Goal: Task Accomplishment & Management: Complete application form

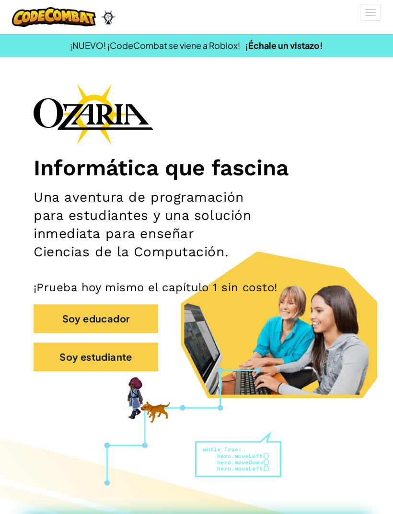
click at [70, 359] on button "Soy estudiante" at bounding box center [96, 357] width 125 height 29
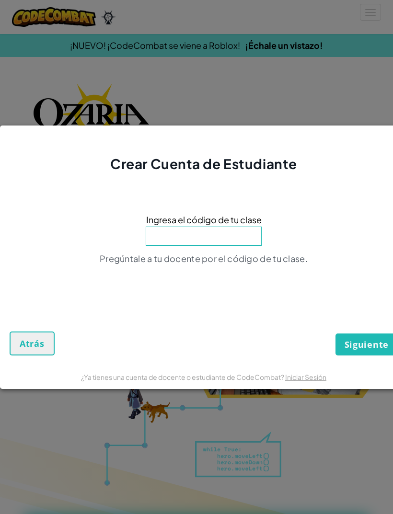
click at [244, 239] on input at bounding box center [204, 236] width 116 height 19
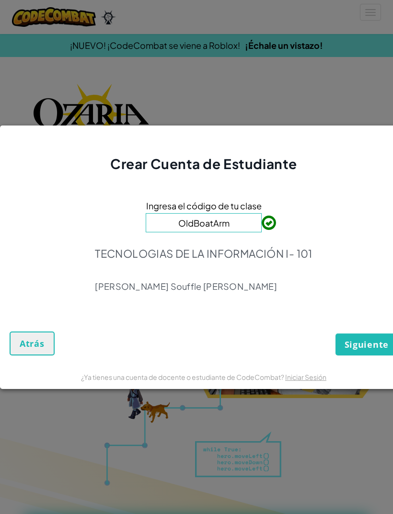
type input "OldBoatArm"
click at [369, 350] on span "Siguiente" at bounding box center [367, 345] width 44 height 12
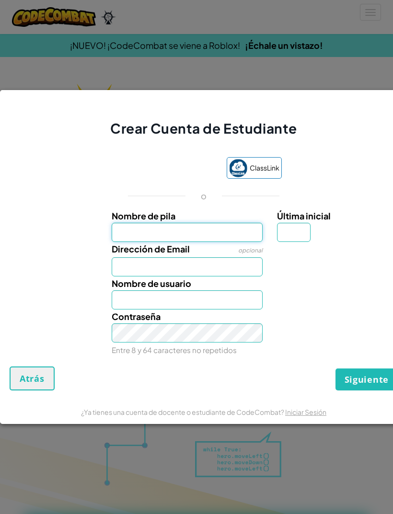
click at [205, 230] on input "Nombre de pila" at bounding box center [187, 232] width 151 height 19
type input "[PERSON_NAME]"
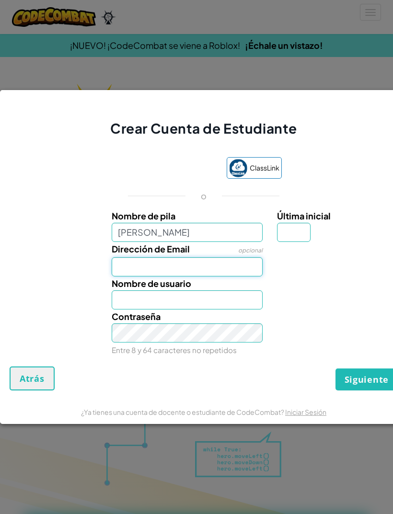
click at [211, 273] on input "Dirección de Email" at bounding box center [187, 266] width 151 height 19
type input "[PERSON_NAME]"
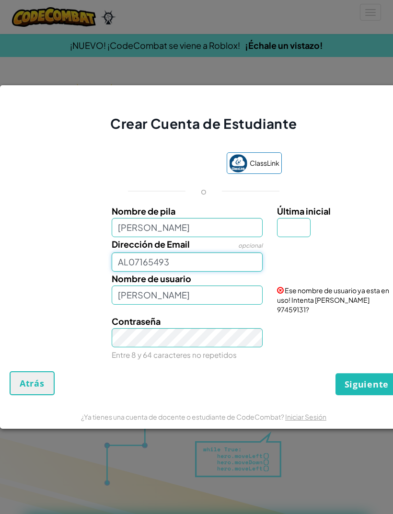
type input "AL07165493"
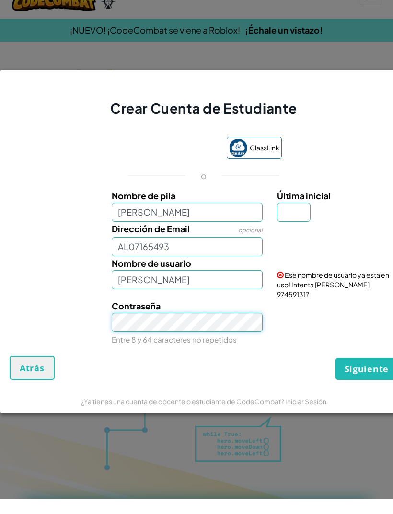
scroll to position [15, 0]
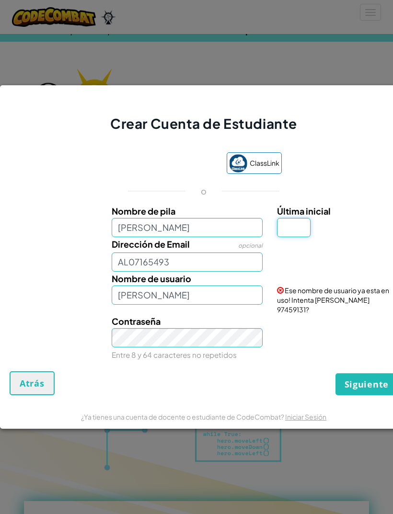
click at [299, 237] on input "Última inicial" at bounding box center [294, 227] width 34 height 19
type input "H"
type input "C"
click at [215, 305] on input "[PERSON_NAME]" at bounding box center [187, 295] width 151 height 19
type input "[PERSON_NAME]"
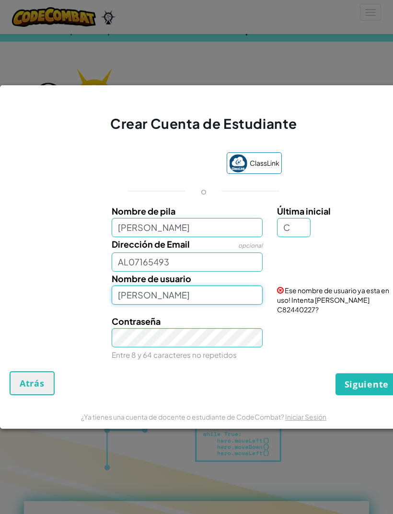
click at [367, 395] on button "Siguiente" at bounding box center [367, 384] width 62 height 22
type input "[EMAIL_ADDRESS][DOMAIN_NAME]"
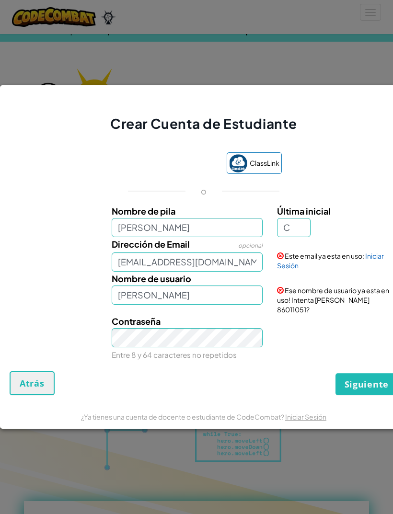
click at [373, 390] on span "Siguiente" at bounding box center [367, 385] width 44 height 12
click at [289, 237] on input "C" at bounding box center [294, 227] width 34 height 19
type input "H"
click at [364, 362] on div "Contraseña Entre 8 y 64 caracteres no repetidos" at bounding box center [204, 338] width 398 height 47
type input "[PERSON_NAME]"
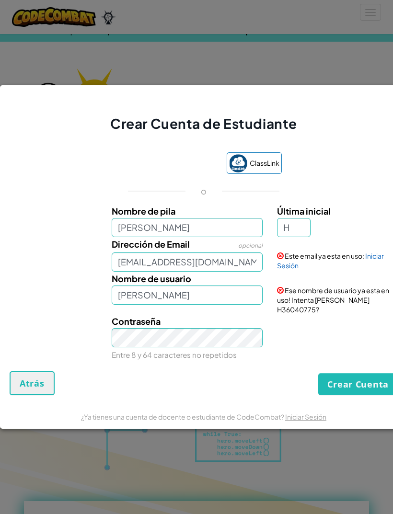
click at [376, 396] on button "Crear Cuenta" at bounding box center [358, 384] width 80 height 22
click at [303, 237] on input "H" at bounding box center [294, 227] width 34 height 19
type input "H"
type input "J"
type input "U"
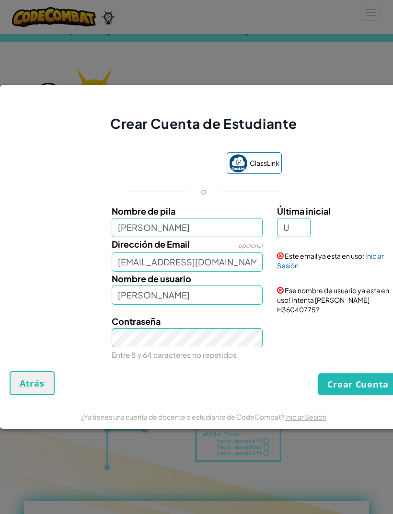
click at [327, 353] on div "Contraseña Entre 8 y 64 caracteres no repetidos" at bounding box center [204, 338] width 398 height 47
type input "[PERSON_NAME]"
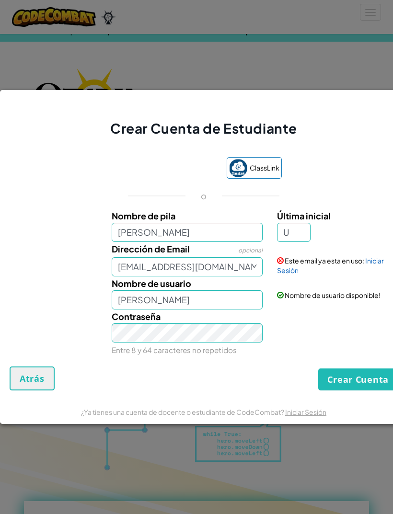
click at [370, 367] on div "ClassLink o Nombre [PERSON_NAME] inicial U Dirección de Email opcional [EMAIL_A…" at bounding box center [204, 257] width 388 height 219
click at [361, 391] on button "Crear Cuenta" at bounding box center [358, 380] width 80 height 22
click at [248, 277] on input "[EMAIL_ADDRESS][DOMAIN_NAME]" at bounding box center [187, 266] width 151 height 19
click at [361, 208] on div "ClassLink o Nombre [PERSON_NAME] inicial U Dirección de Email opcional [EMAIL_A…" at bounding box center [204, 257] width 388 height 219
click at [251, 277] on input "[EMAIL_ADDRESS][DOMAIN_NAME]" at bounding box center [187, 266] width 151 height 19
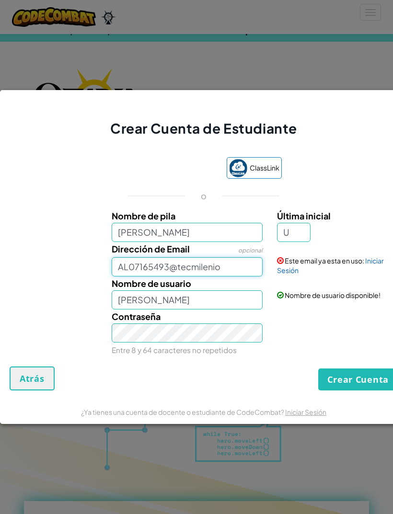
type input "AL07165493@tecmilenio"
click at [382, 242] on div "Última inicial U" at bounding box center [336, 225] width 118 height 33
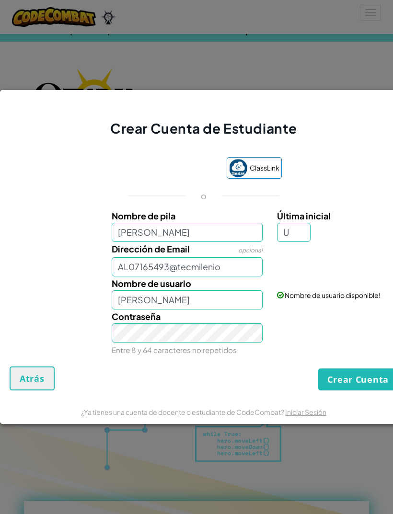
click at [26, 385] on span "Atrás" at bounding box center [32, 379] width 25 height 12
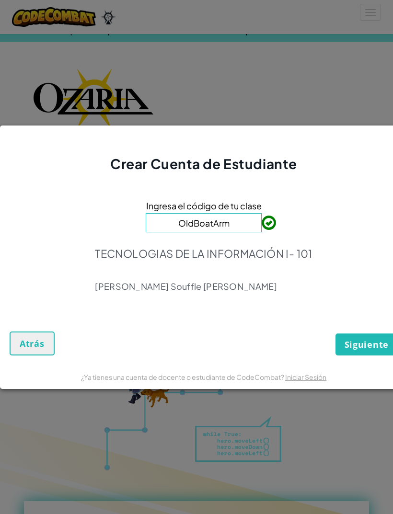
click at [296, 382] on link "Iniciar Sesión" at bounding box center [305, 377] width 41 height 9
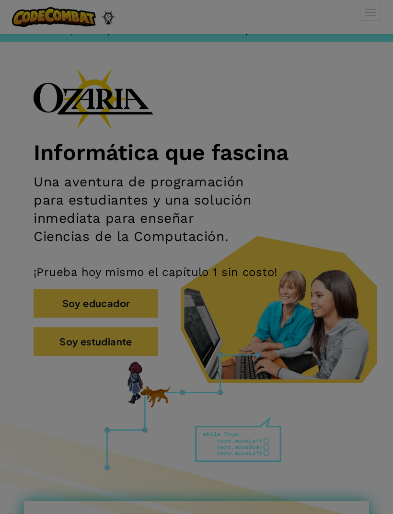
scroll to position [46, 0]
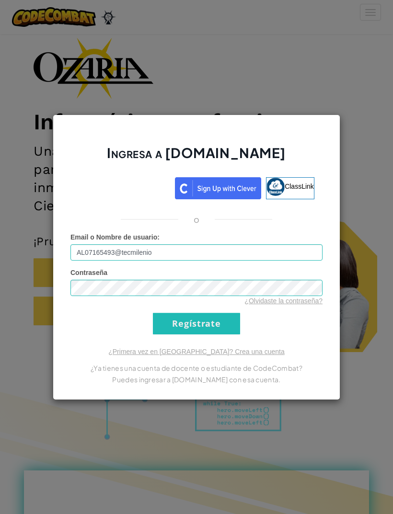
click at [218, 333] on input "Regístrate" at bounding box center [196, 324] width 87 height 22
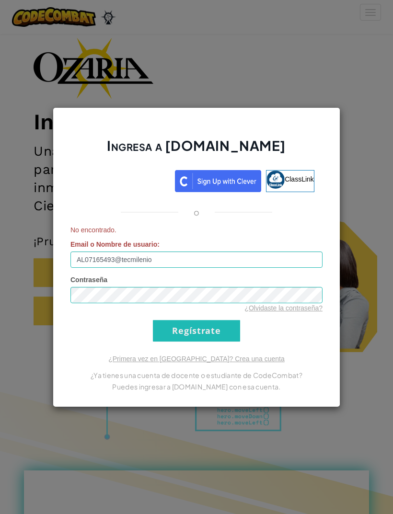
click at [215, 335] on input "Regístrate" at bounding box center [196, 331] width 87 height 22
click at [179, 263] on input "AL07165493@tecmilenio" at bounding box center [196, 260] width 252 height 16
click at [374, 304] on div "Ingresa a [DOMAIN_NAME] ClassLink o No encontrado. Email o Nombre de usuario : …" at bounding box center [196, 257] width 393 height 514
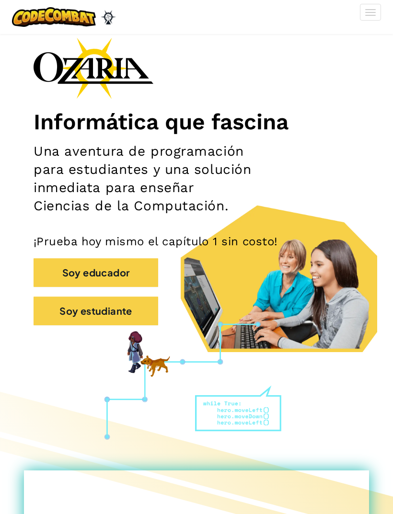
click at [51, 311] on button "Soy estudiante" at bounding box center [96, 311] width 125 height 29
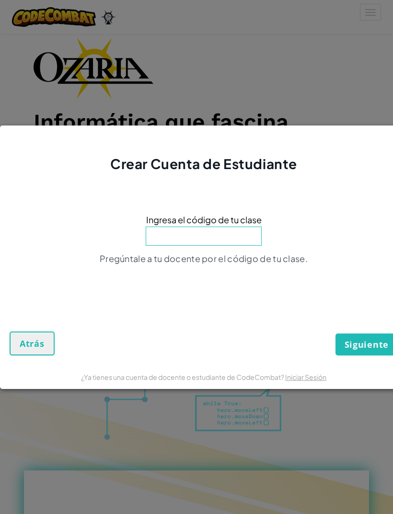
click at [244, 235] on input at bounding box center [204, 236] width 116 height 19
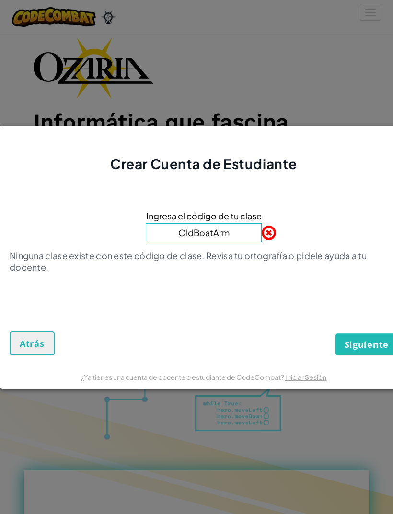
type input "OldBoatArm"
click at [383, 344] on span "Siguiente" at bounding box center [367, 345] width 44 height 12
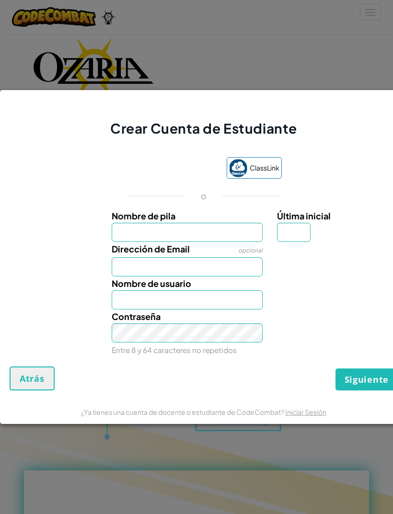
click at [305, 415] on link "Iniciar Sesión" at bounding box center [305, 412] width 41 height 9
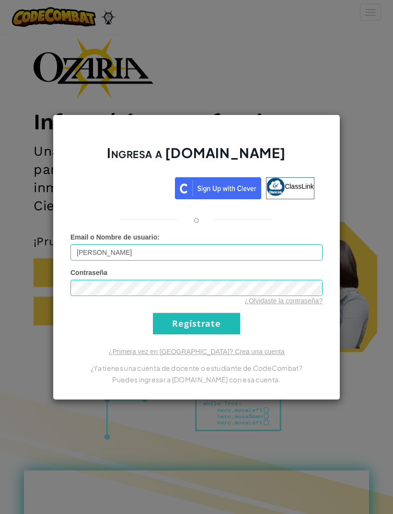
click at [197, 324] on input "Regístrate" at bounding box center [196, 324] width 87 height 22
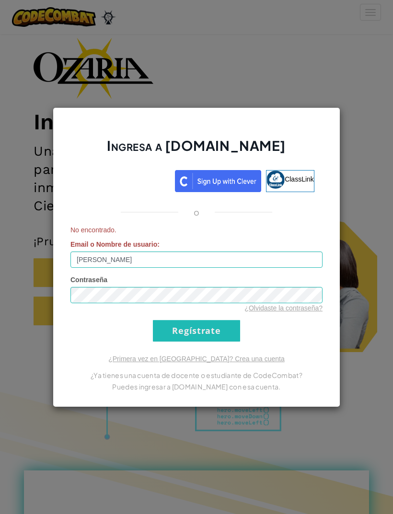
click at [227, 329] on input "Regístrate" at bounding box center [196, 331] width 87 height 22
click at [222, 332] on input "Regístrate" at bounding box center [196, 331] width 87 height 22
click at [217, 330] on input "Regístrate" at bounding box center [196, 331] width 87 height 22
click at [175, 261] on input "[PERSON_NAME]" at bounding box center [196, 260] width 252 height 16
type input "[PERSON_NAME]"
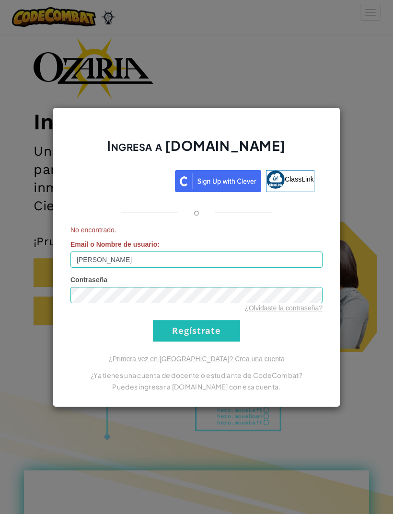
click at [215, 340] on input "Regístrate" at bounding box center [196, 331] width 87 height 22
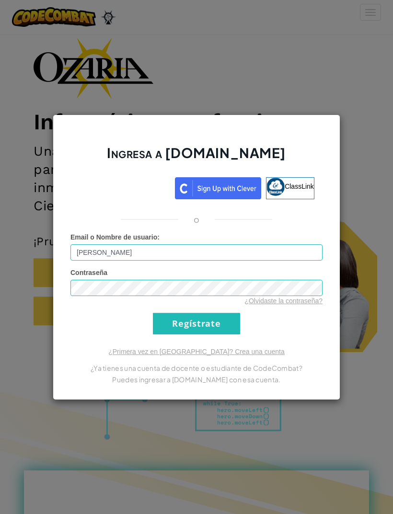
click at [216, 332] on input "Regístrate" at bounding box center [196, 324] width 87 height 22
click at [217, 326] on input "Regístrate" at bounding box center [196, 324] width 87 height 22
